Goal: Task Accomplishment & Management: Manage account settings

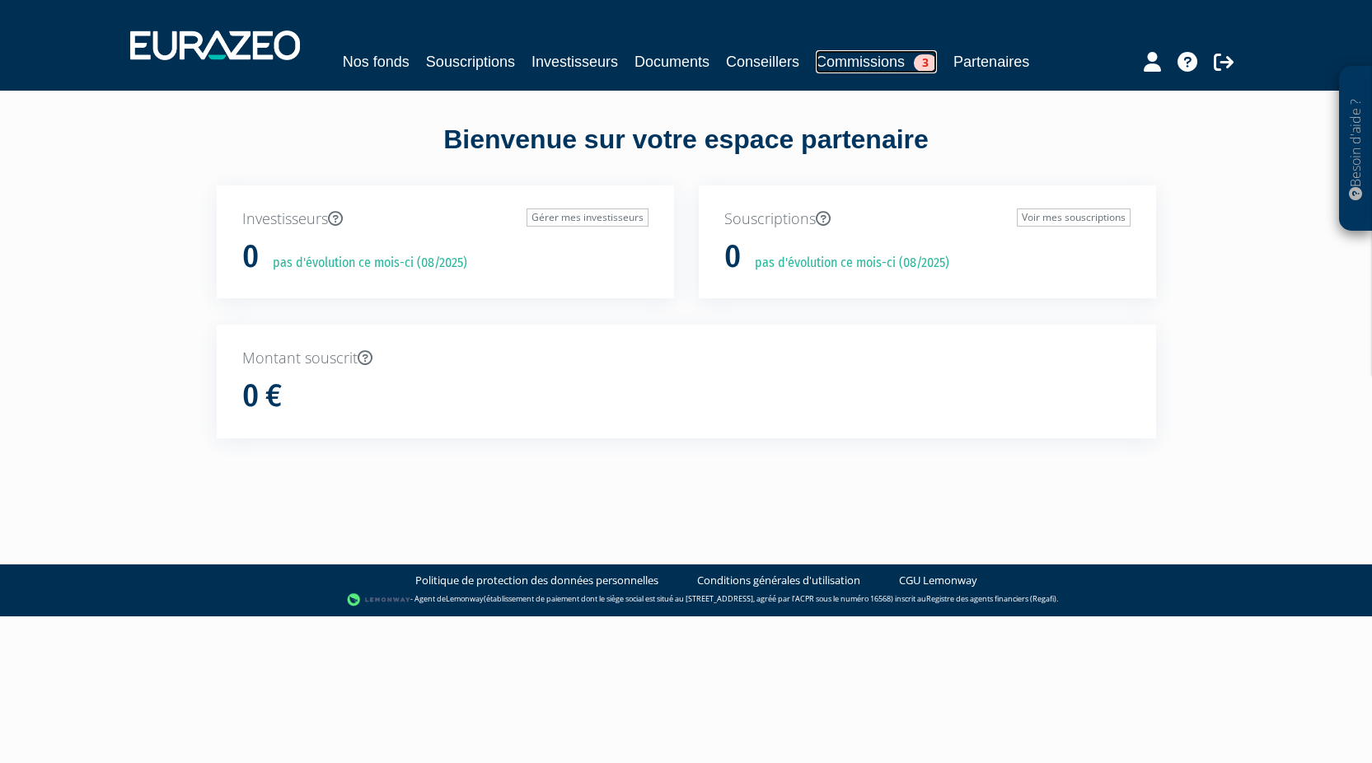
click at [842, 71] on link "Commissions 3" at bounding box center [876, 61] width 121 height 23
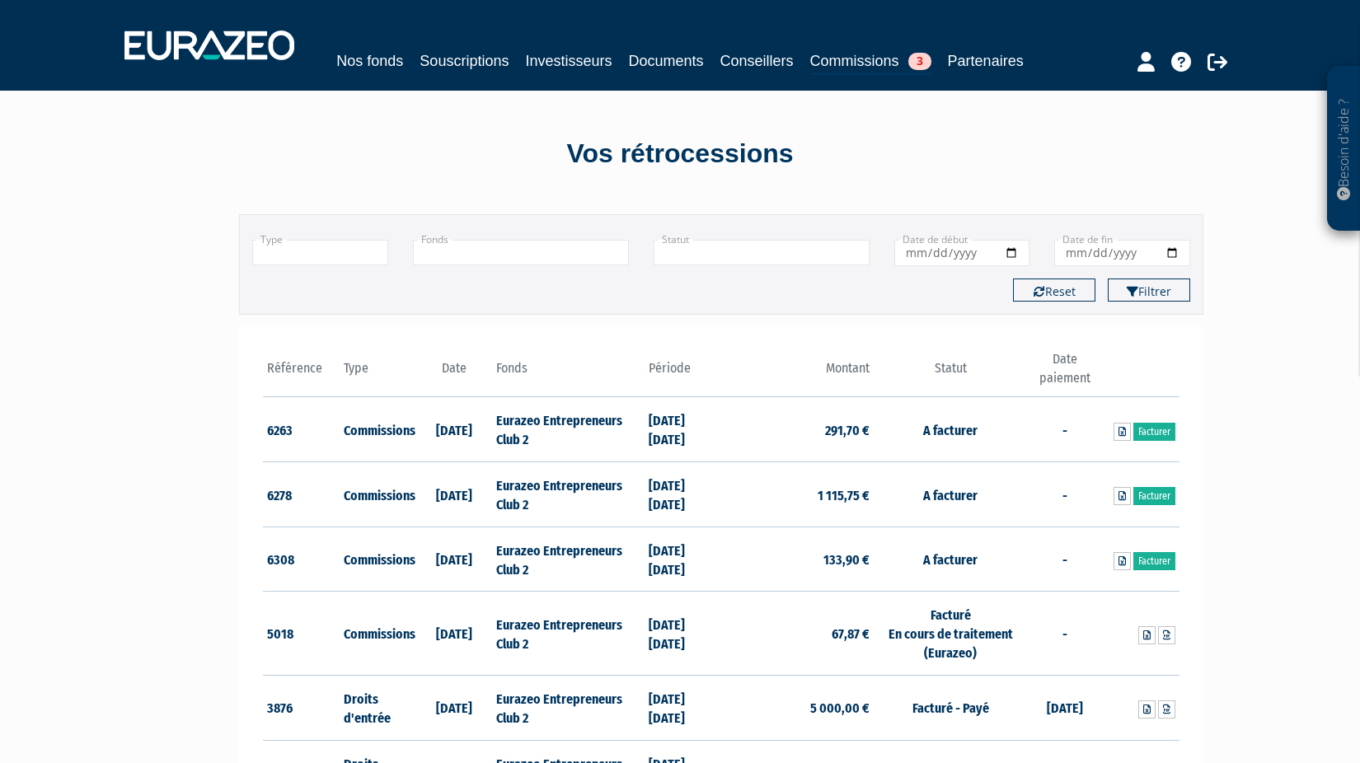
click at [612, 550] on td "Eurazeo Entrepreneurs Club 2" at bounding box center [568, 559] width 152 height 65
click at [982, 555] on td "A facturer" at bounding box center [950, 559] width 152 height 65
click at [952, 557] on td "A facturer" at bounding box center [950, 559] width 152 height 65
click at [1122, 562] on icon at bounding box center [1121, 561] width 7 height 10
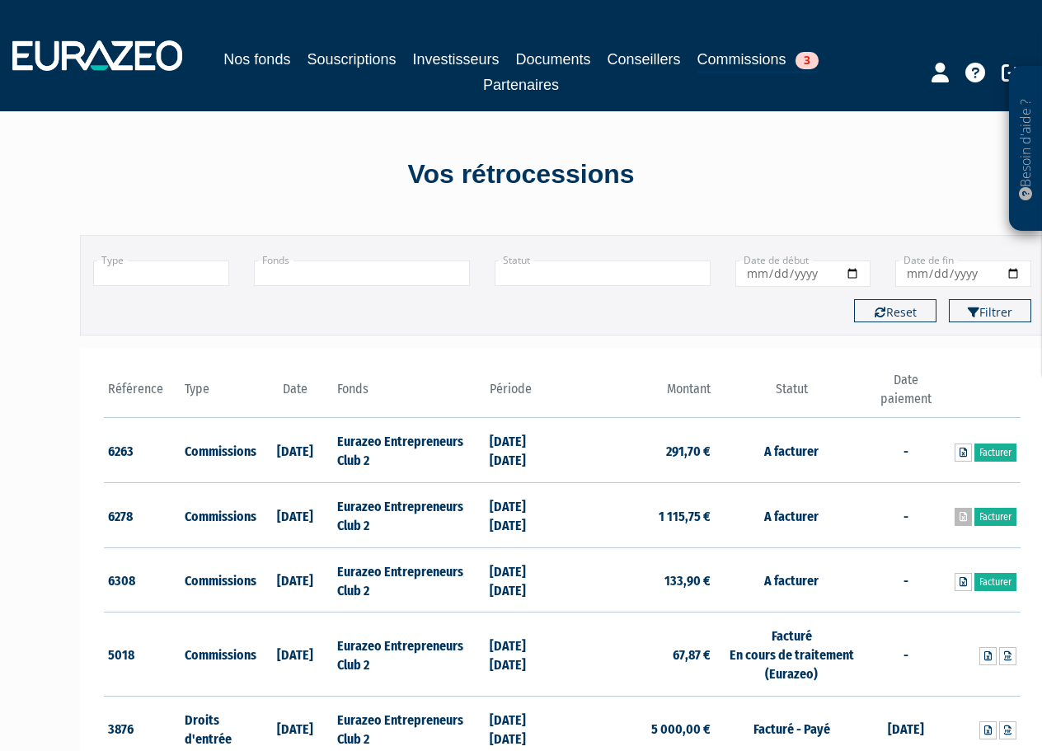
click at [968, 513] on link at bounding box center [962, 517] width 17 height 18
click at [963, 452] on icon at bounding box center [962, 453] width 7 height 10
